Goal: Information Seeking & Learning: Learn about a topic

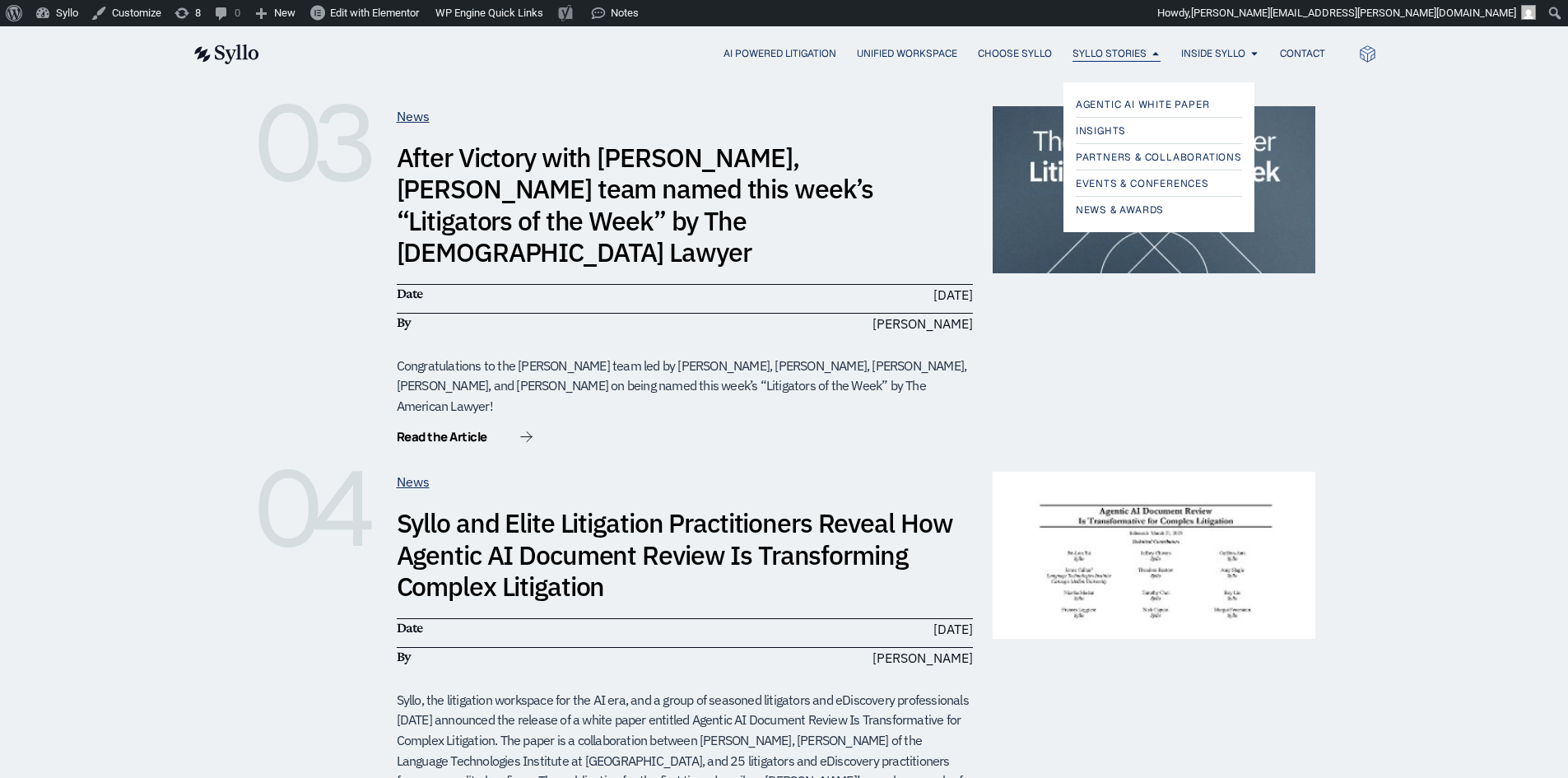
click at [1090, 54] on span "Syllo Stories" at bounding box center [1109, 53] width 74 height 15
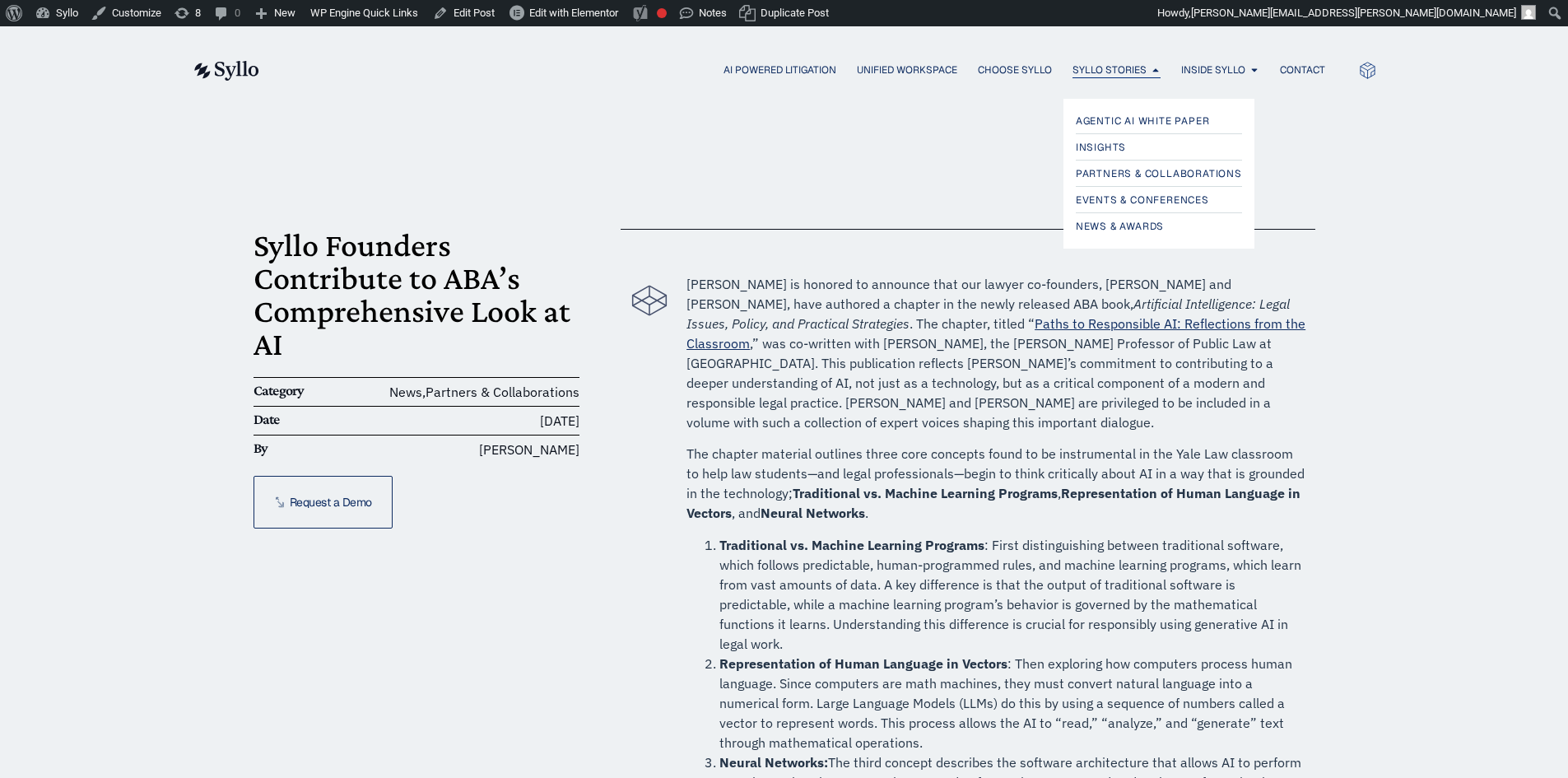
click at [1090, 63] on span "Syllo Stories" at bounding box center [1109, 70] width 74 height 15
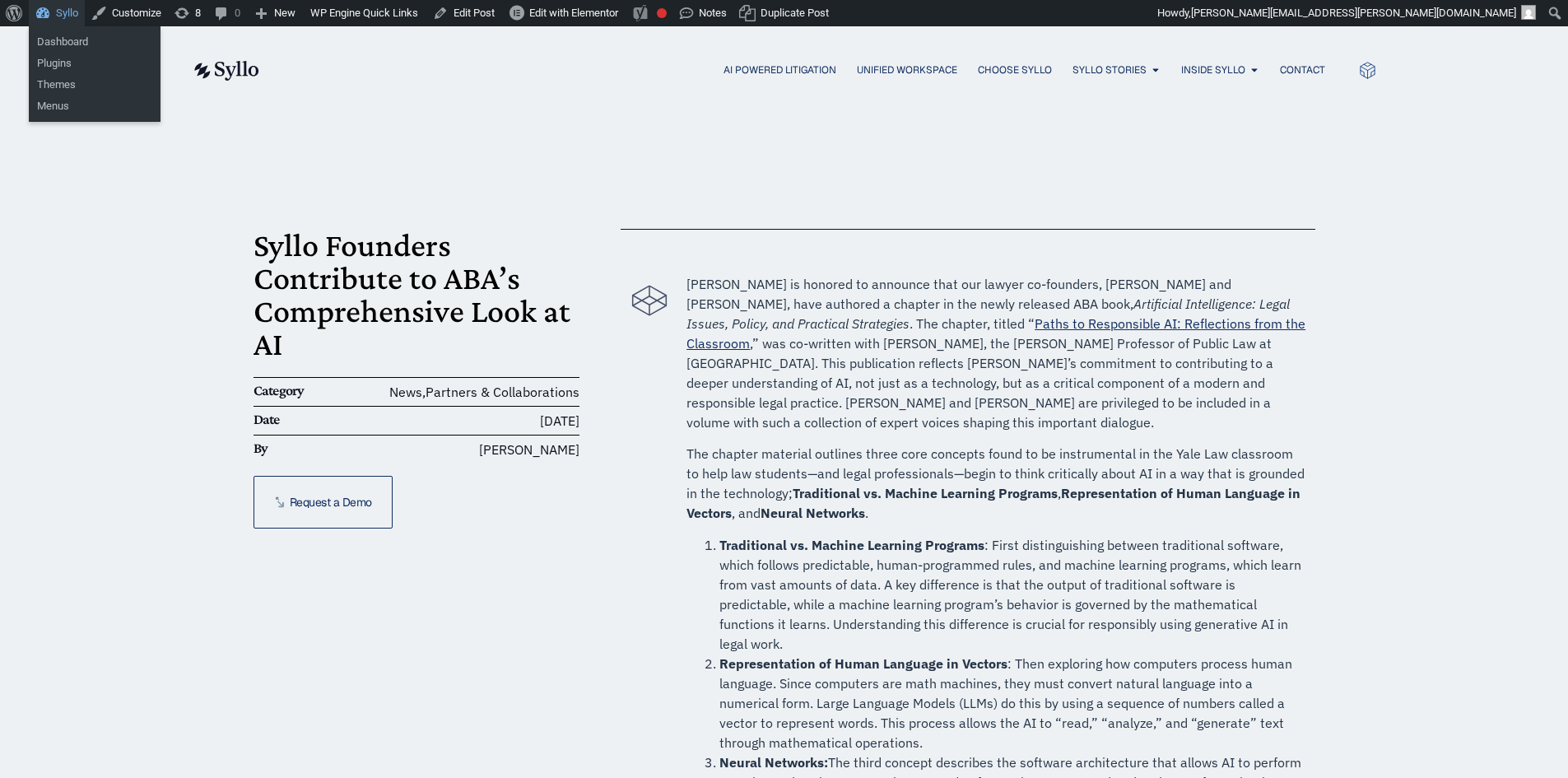
click at [59, 16] on link "Syllo" at bounding box center [57, 13] width 56 height 27
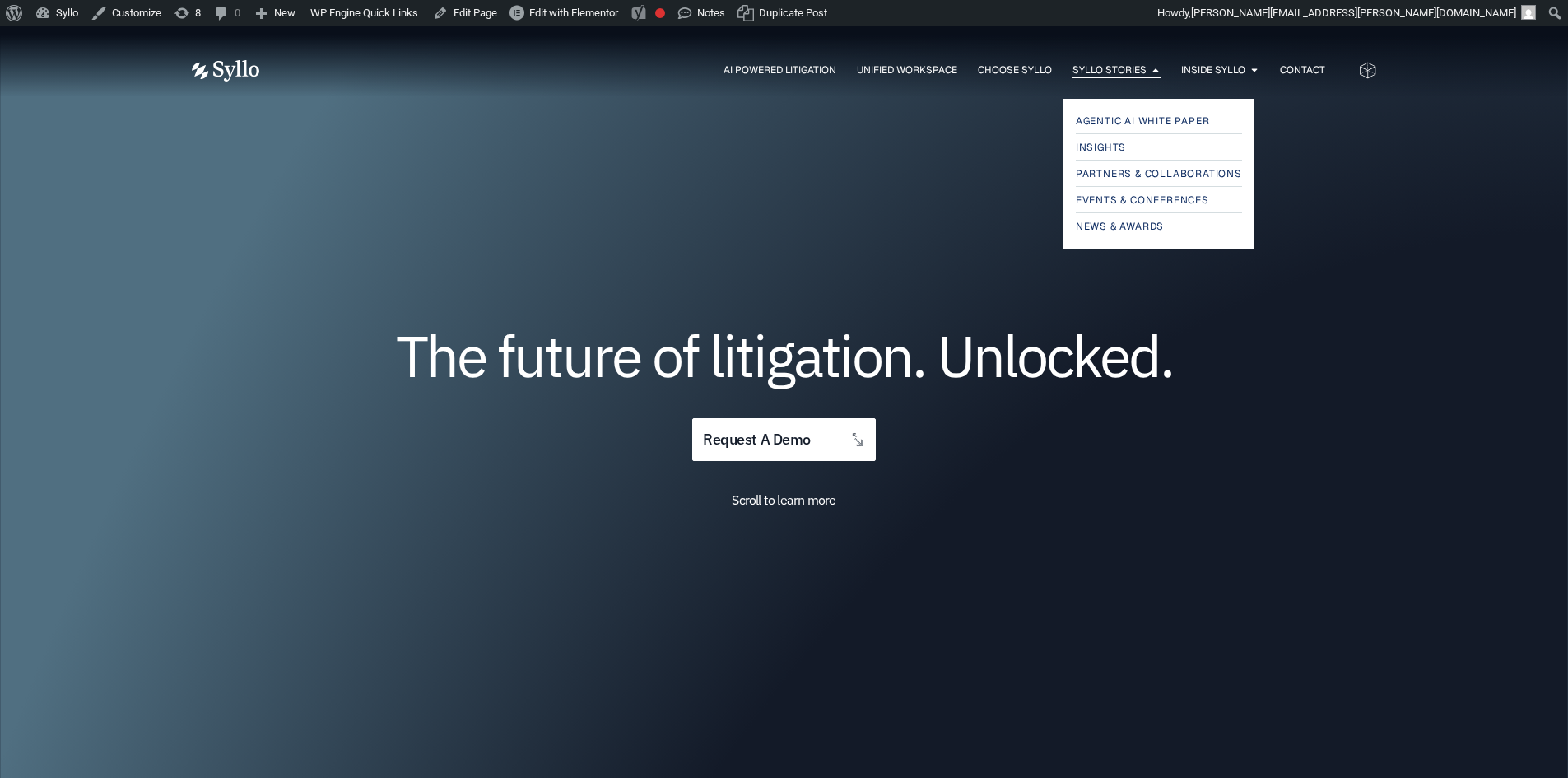
click at [1105, 68] on span "Syllo Stories" at bounding box center [1109, 70] width 74 height 15
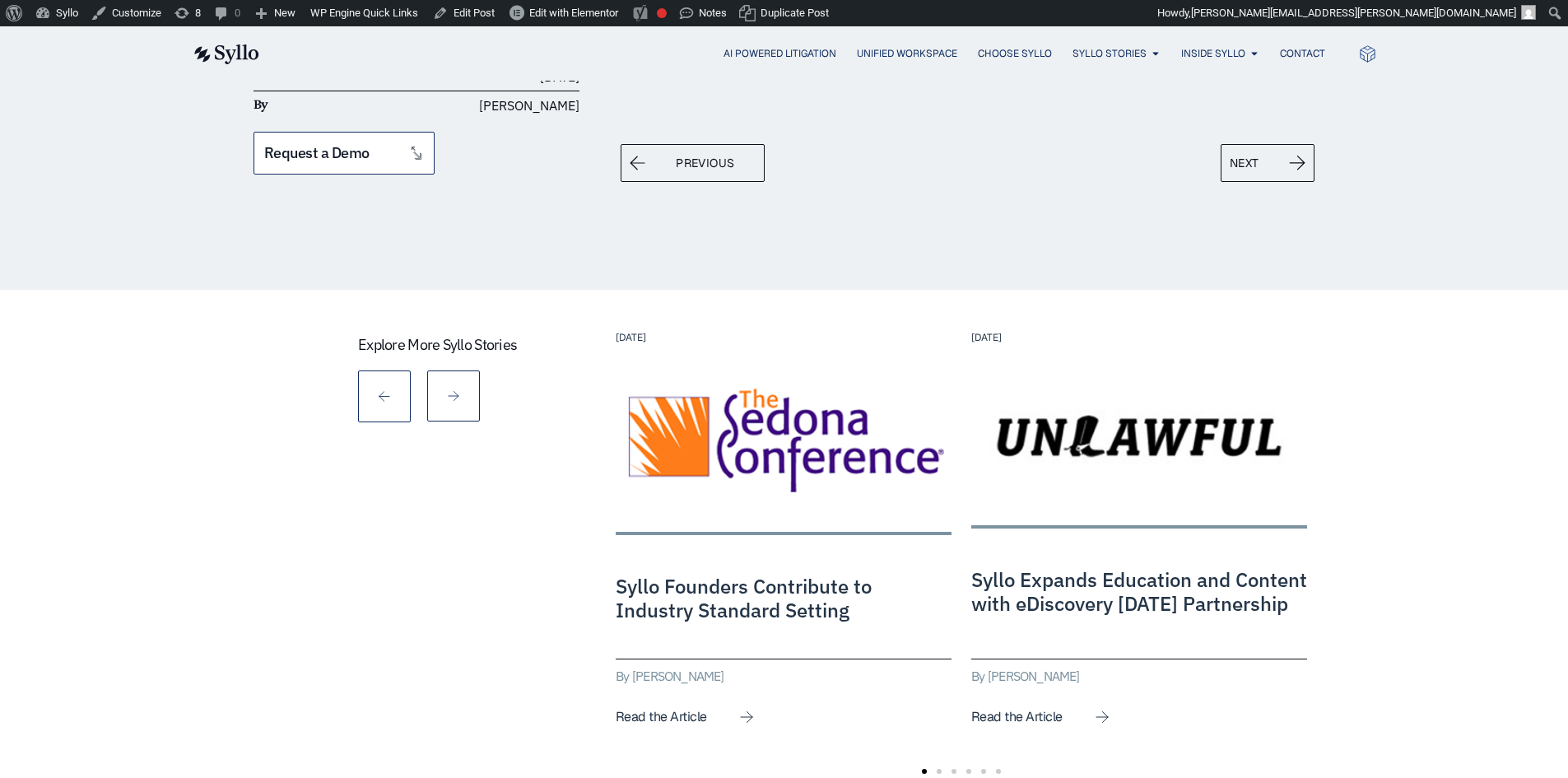
scroll to position [1482, 0]
